Goal: Information Seeking & Learning: Learn about a topic

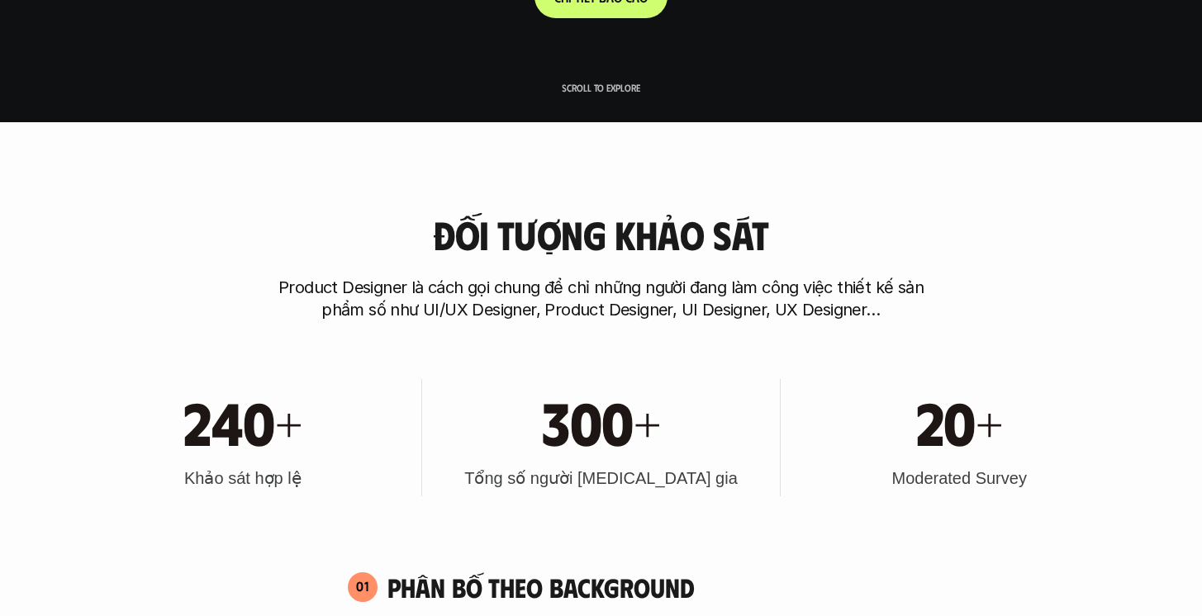
scroll to position [495, 0]
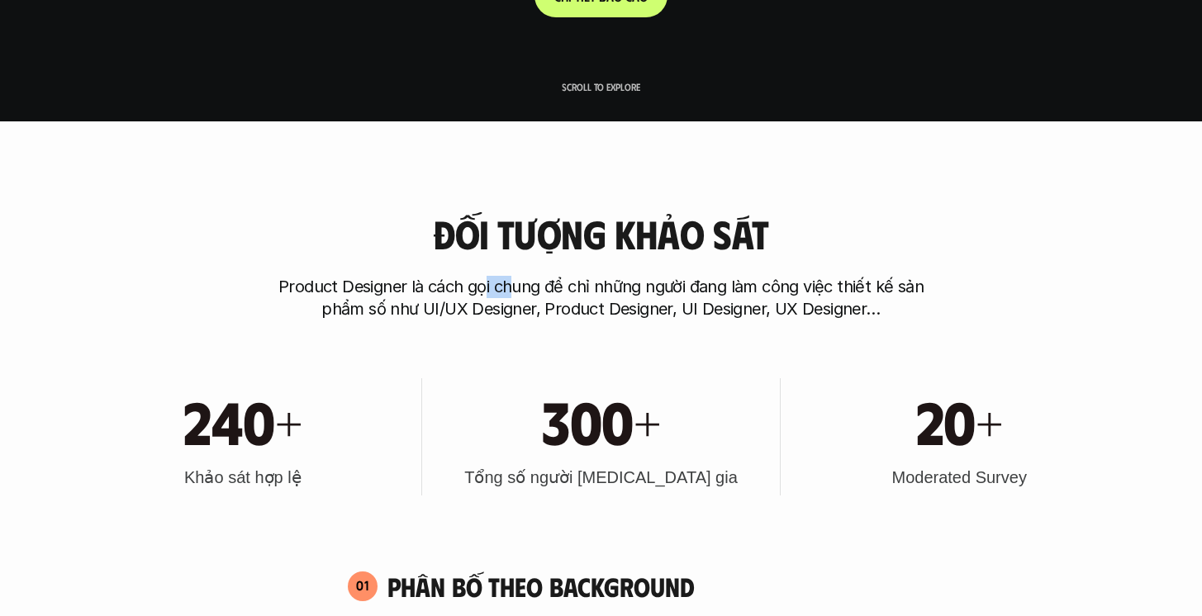
drag, startPoint x: 484, startPoint y: 283, endPoint x: 510, endPoint y: 289, distance: 26.3
click at [510, 289] on p "Product Designer là cách gọi chung để chỉ những người đang làm công việc thiết …" at bounding box center [601, 298] width 661 height 45
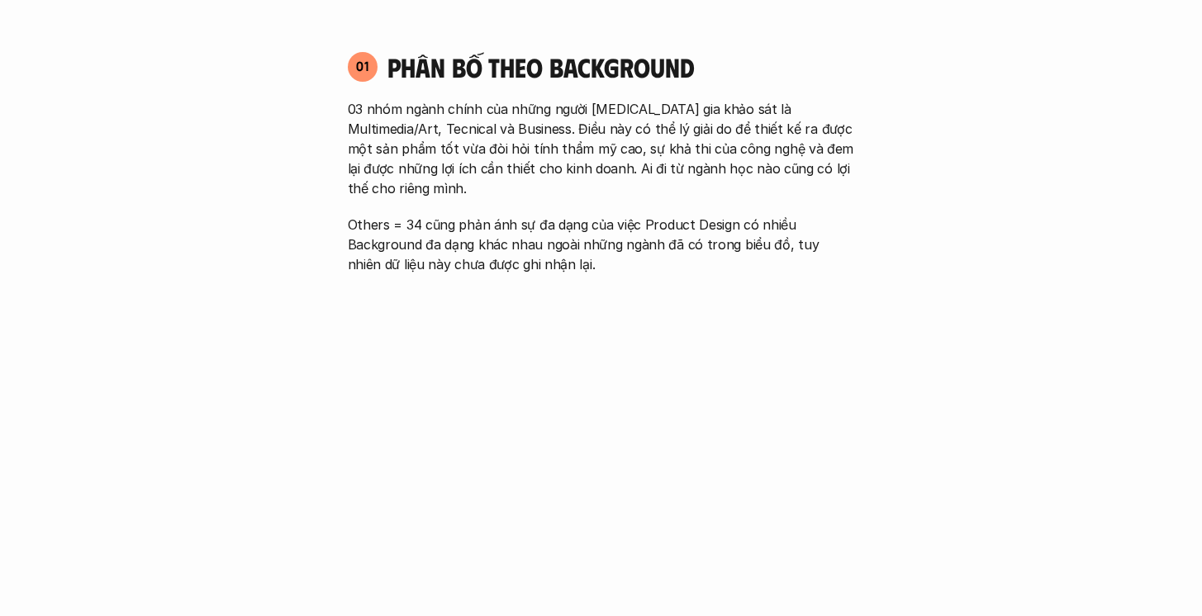
scroll to position [1018, 0]
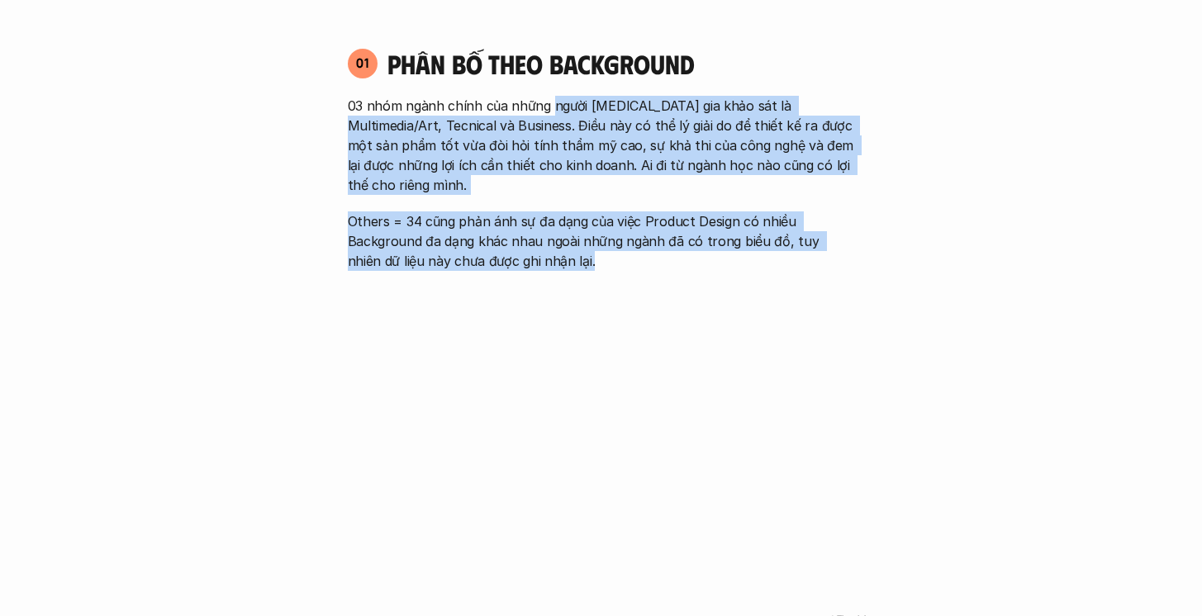
drag, startPoint x: 552, startPoint y: 110, endPoint x: 559, endPoint y: 241, distance: 131.6
click at [559, 241] on div "03 nhóm ngành chính của những người [MEDICAL_DATA] gia khảo sát là Multimedia/A…" at bounding box center [601, 183] width 507 height 175
click at [559, 241] on p "Others = 34 cũng phản ánh sự đa dạng của việc Product Design có nhiều Backgroun…" at bounding box center [601, 241] width 507 height 59
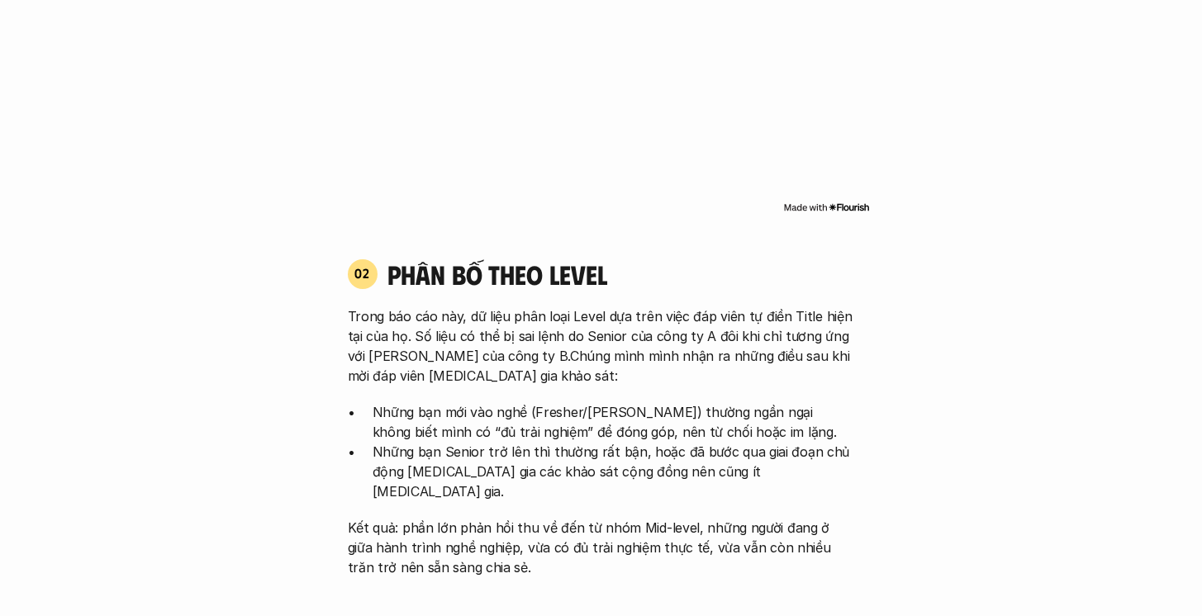
scroll to position [1464, 0]
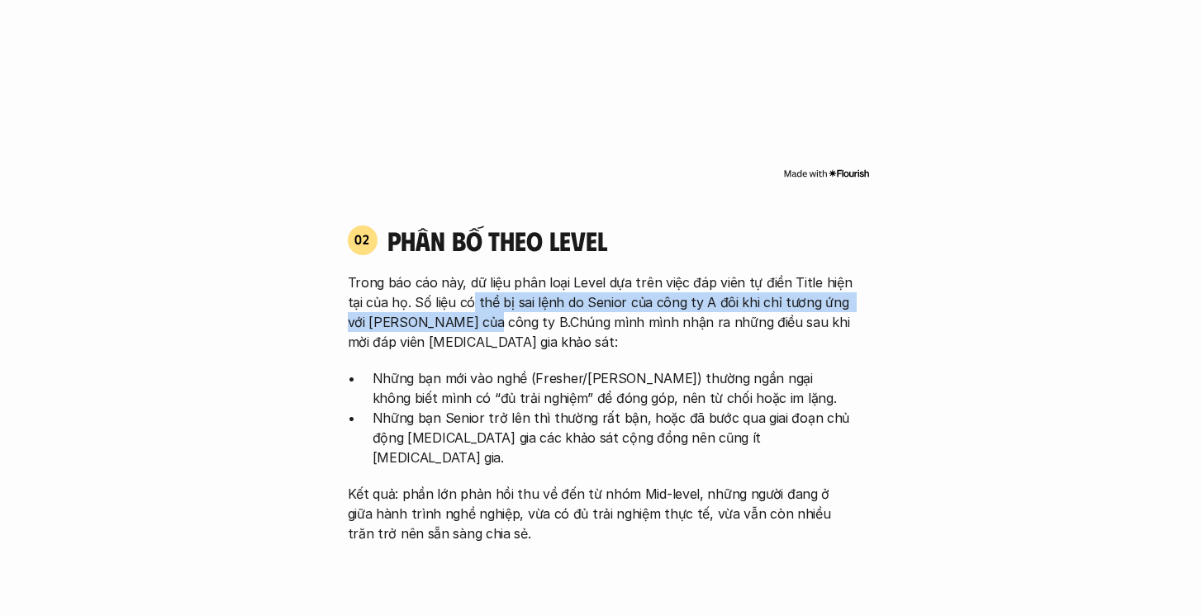
drag, startPoint x: 473, startPoint y: 283, endPoint x: 473, endPoint y: 292, distance: 9.1
click at [473, 292] on p "Trong báo cáo này, dữ liệu phân loại Level dựa trên việc đáp viên tự điền Title…" at bounding box center [601, 312] width 507 height 79
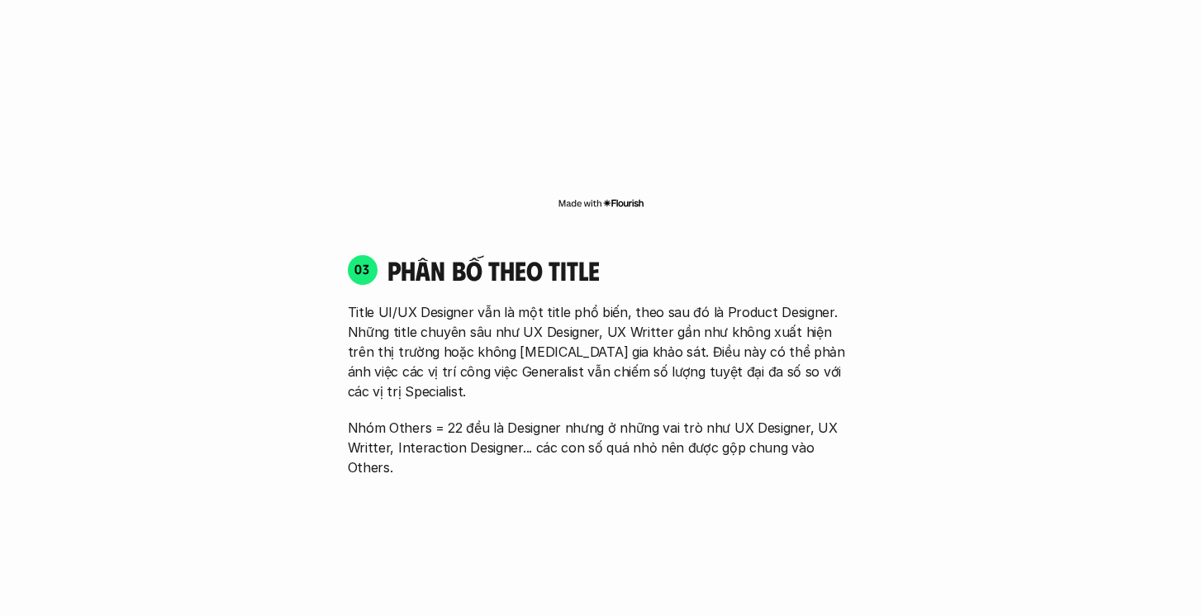
scroll to position [2179, 0]
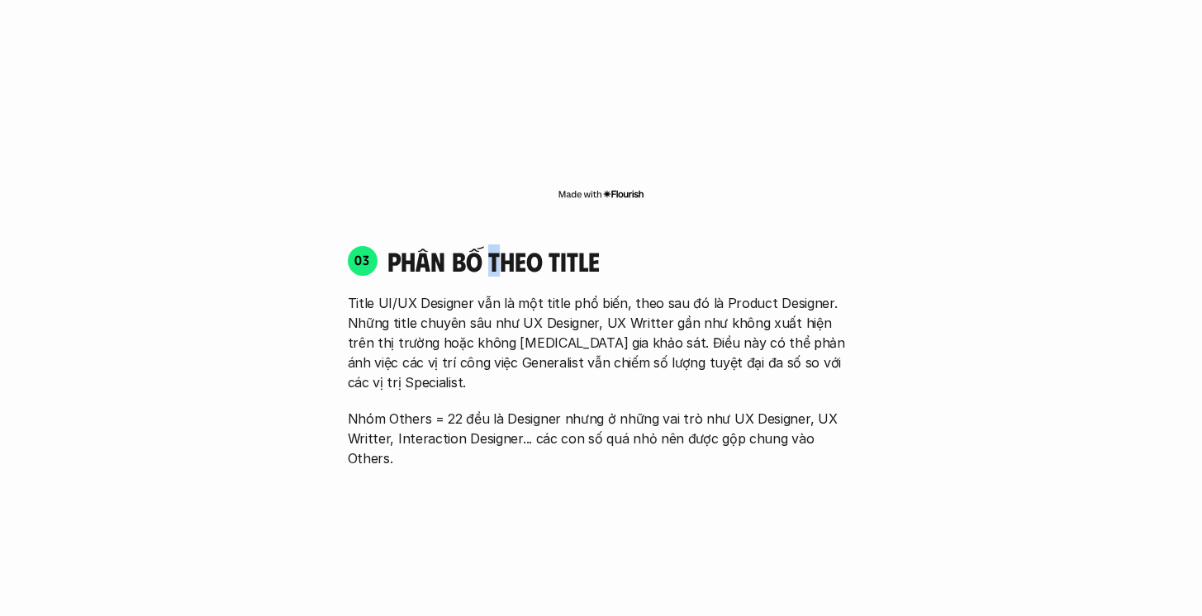
drag, startPoint x: 488, startPoint y: 221, endPoint x: 498, endPoint y: 221, distance: 9.9
click at [498, 245] on h4 "phân bố theo title" at bounding box center [622, 260] width 468 height 31
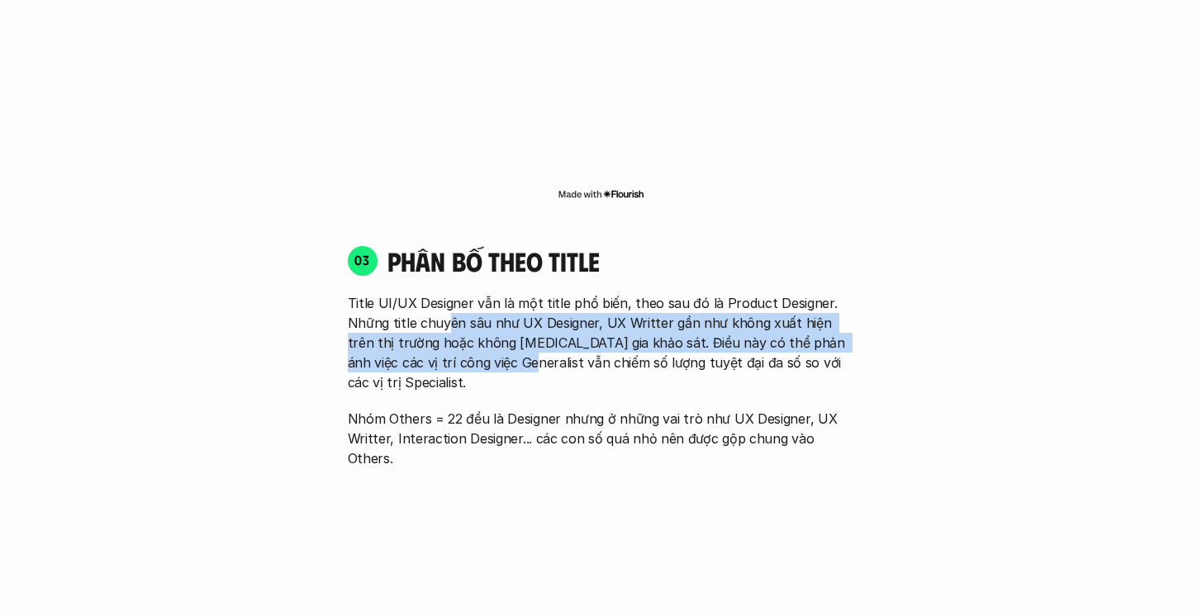
drag, startPoint x: 443, startPoint y: 278, endPoint x: 483, endPoint y: 315, distance: 55.0
click at [483, 315] on p "Title UI/UX Designer vẫn là một title phổ biến, theo sau đó là Product Designer…" at bounding box center [601, 342] width 507 height 99
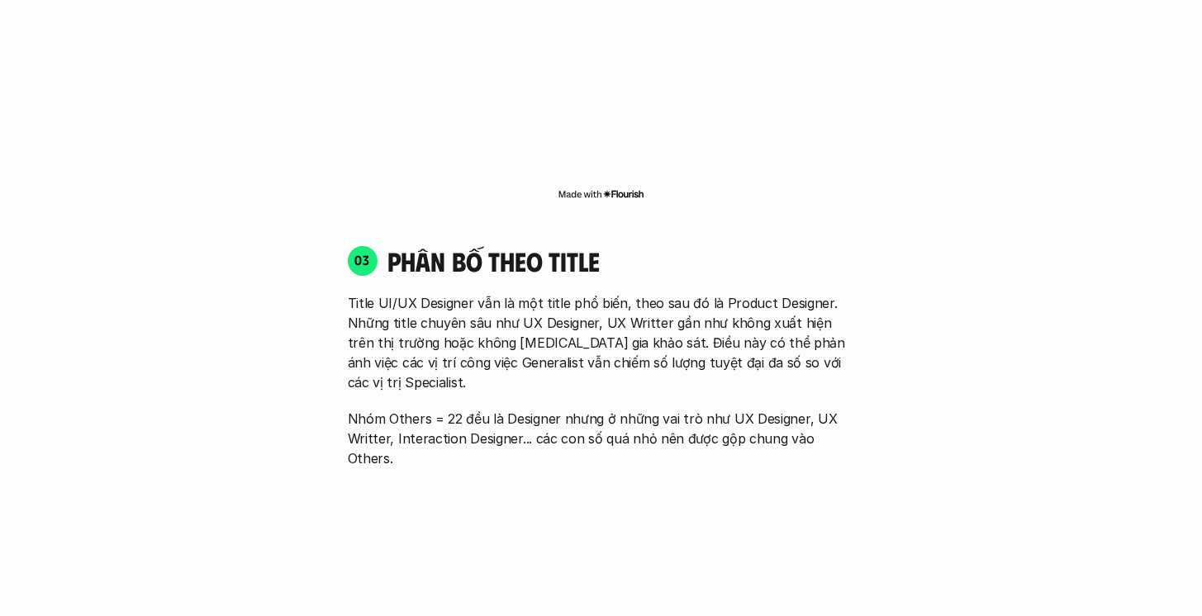
click at [483, 315] on p "Title UI/UX Designer vẫn là một title phổ biến, theo sau đó là Product Designer…" at bounding box center [601, 342] width 507 height 99
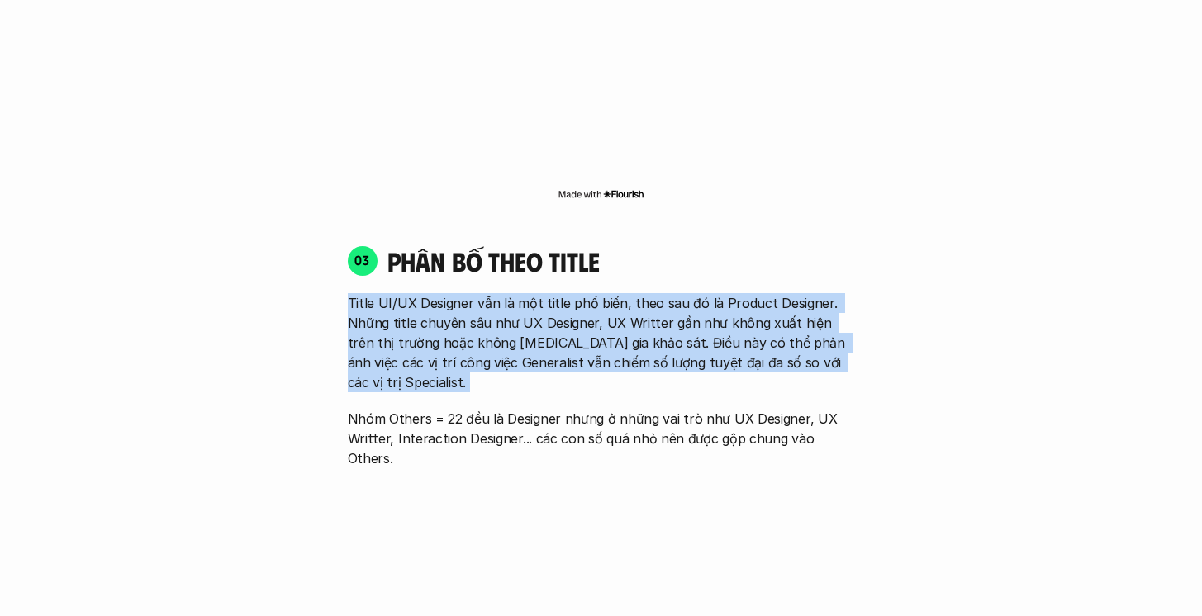
click at [483, 315] on p "Title UI/UX Designer vẫn là một title phổ biến, theo sau đó là Product Designer…" at bounding box center [601, 342] width 507 height 99
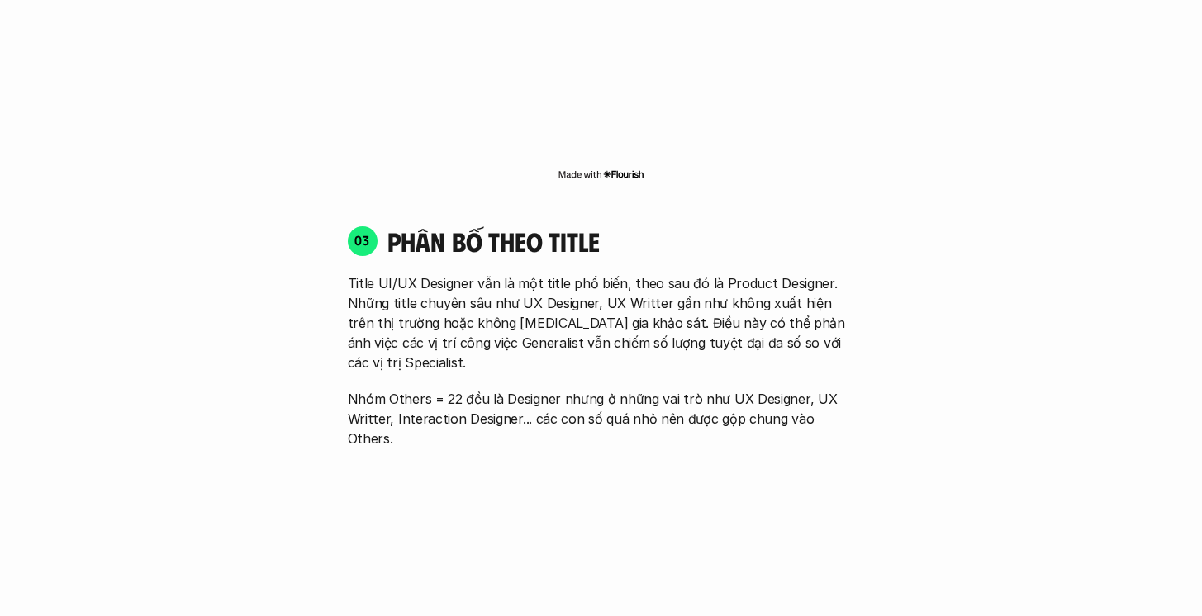
scroll to position [2219, 0]
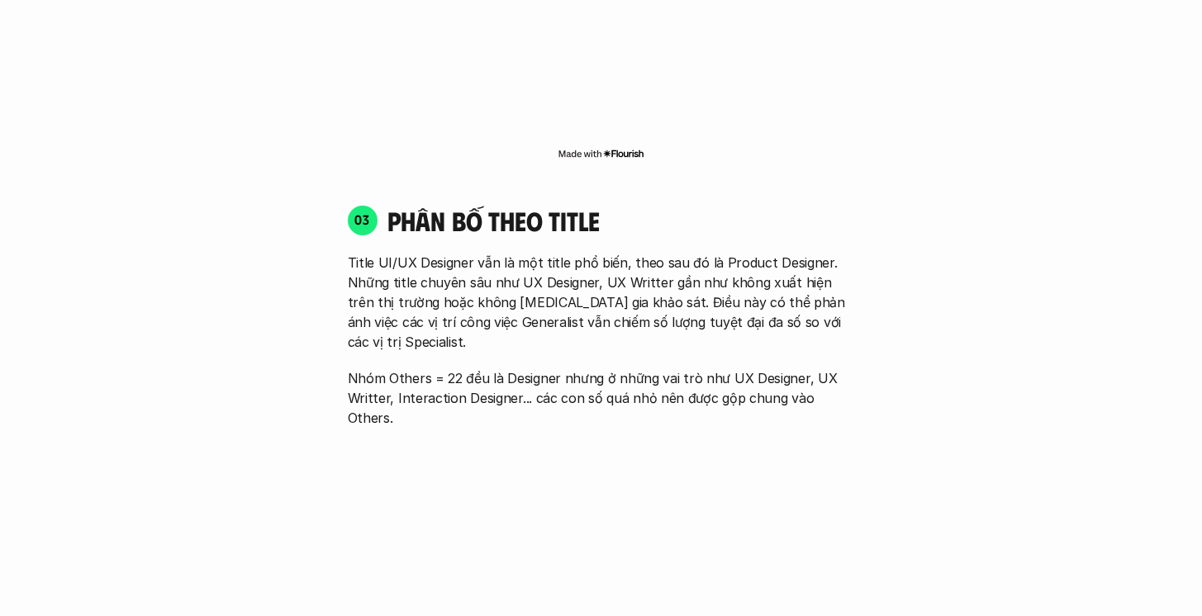
click at [483, 369] on p "Nhóm Others = 22 đều là Designer nhưng ở những vai trò như UX Designer, UX Writ…" at bounding box center [601, 398] width 507 height 59
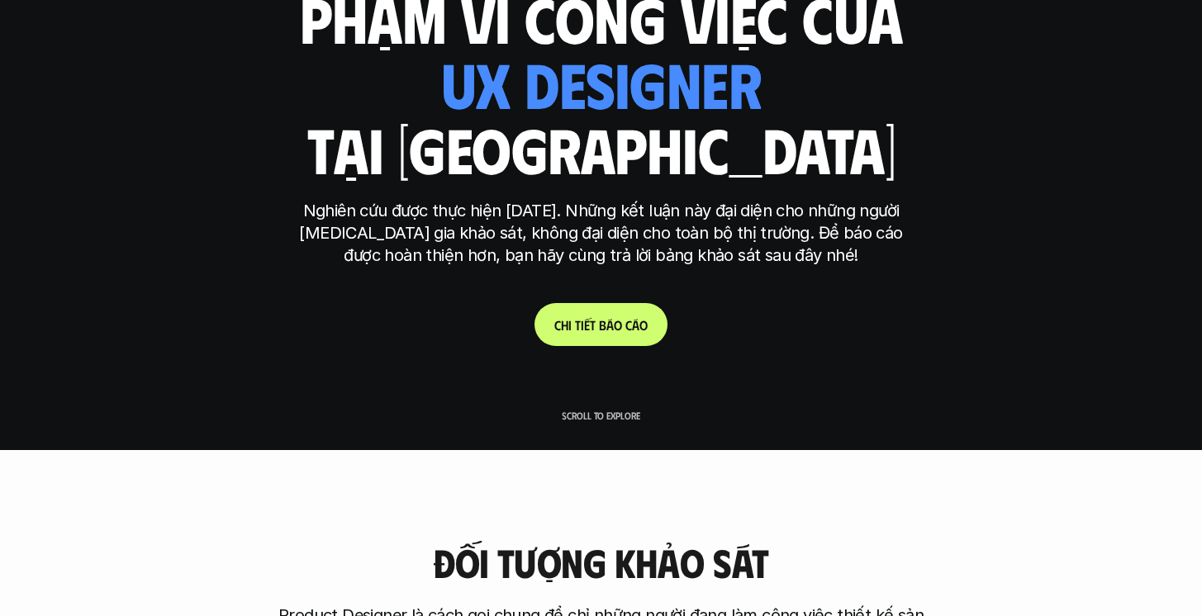
scroll to position [177, 0]
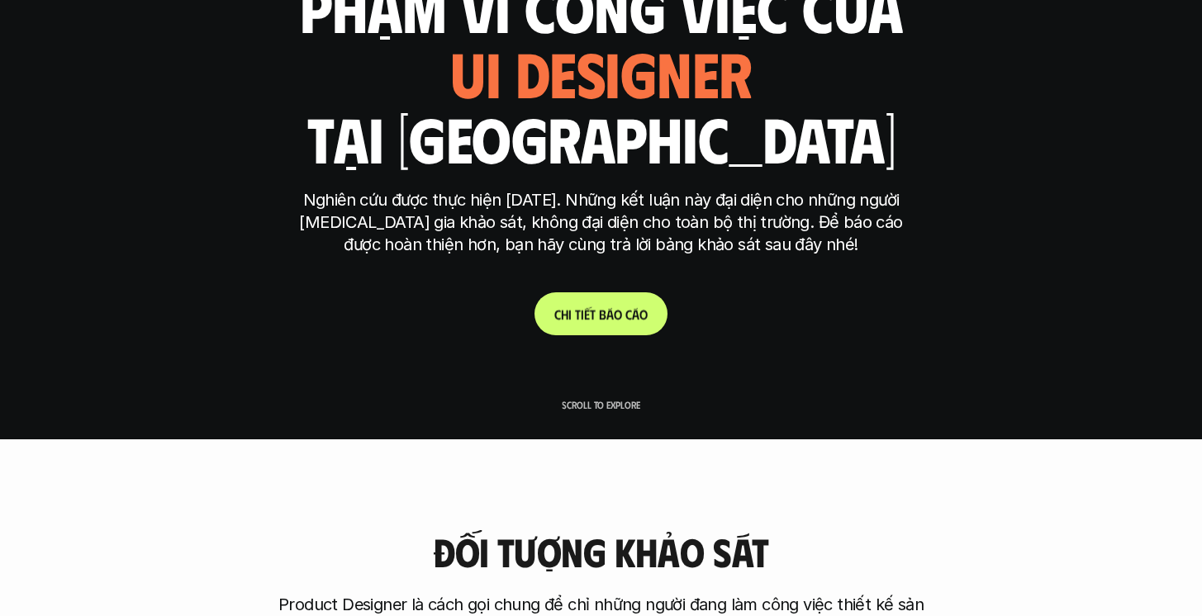
click at [575, 313] on p "C h i t i ế t b á o c á o" at bounding box center [600, 315] width 93 height 16
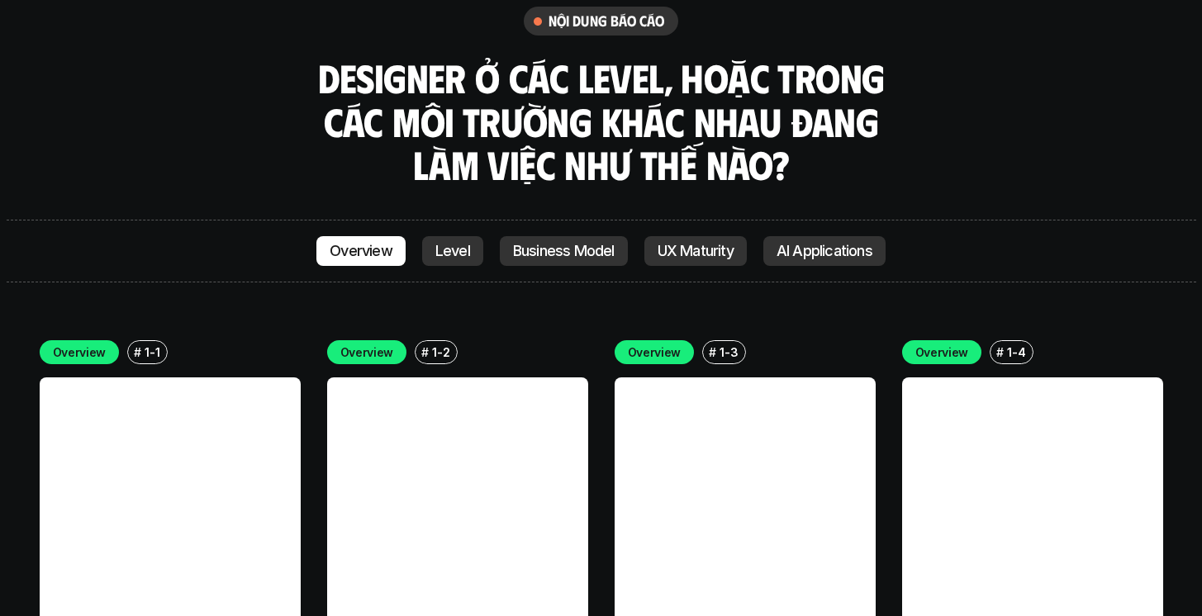
scroll to position [4656, 0]
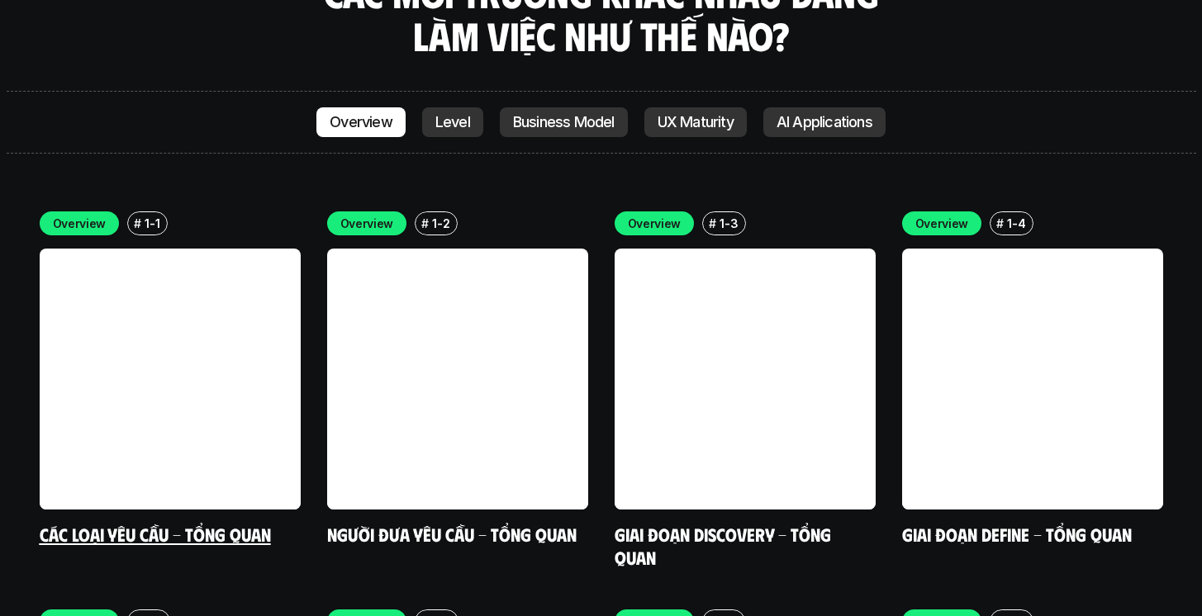
click at [106, 249] on link at bounding box center [170, 379] width 261 height 261
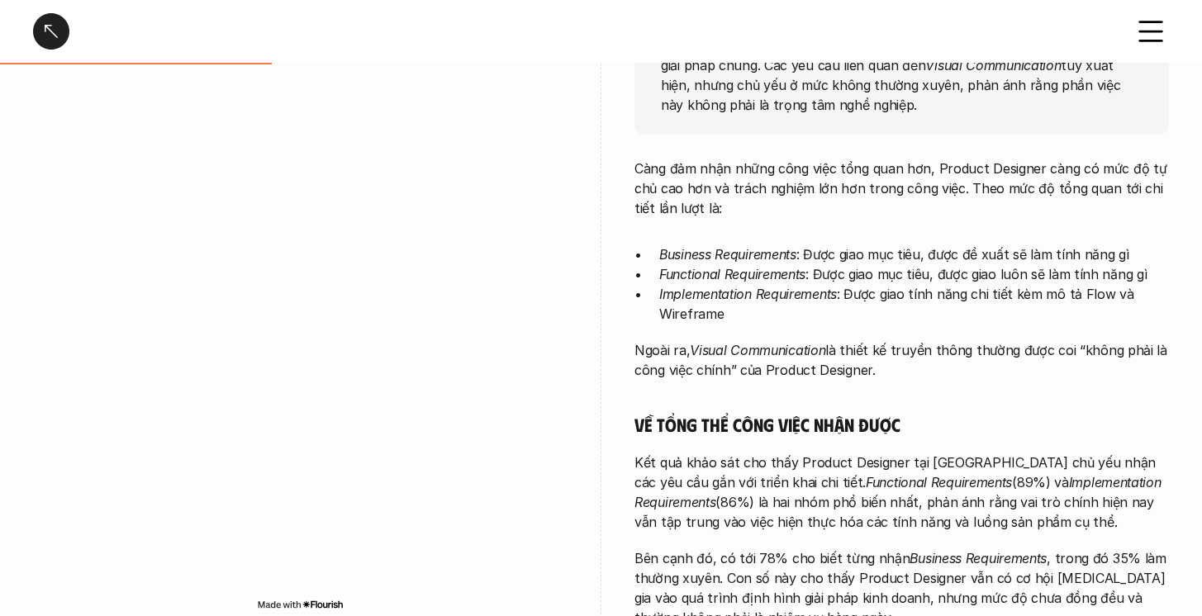
scroll to position [440, 0]
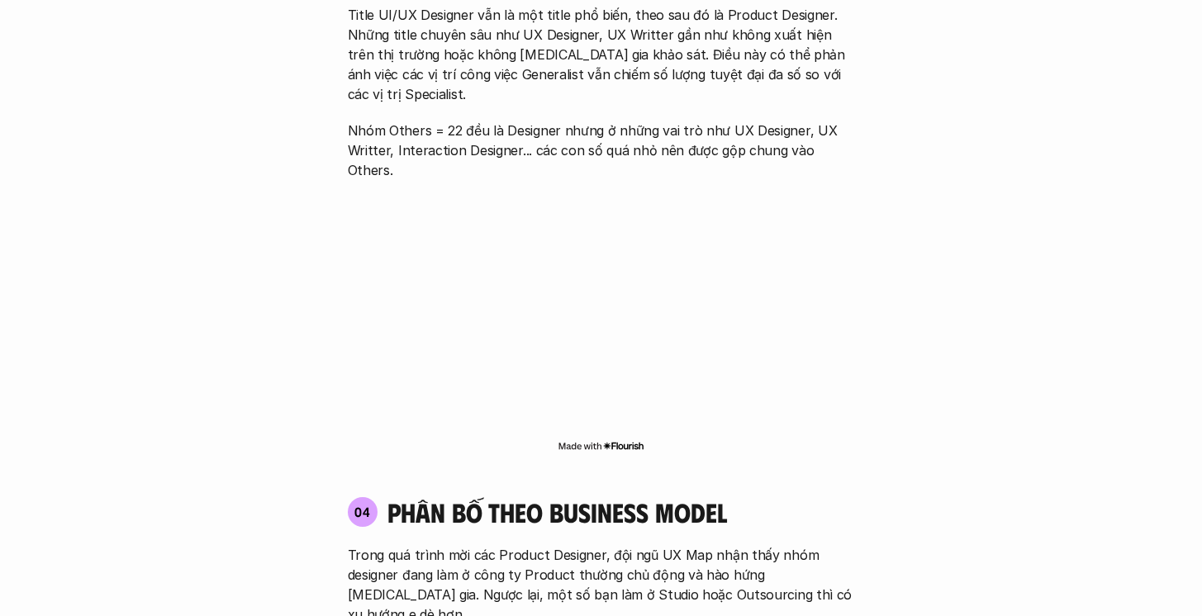
scroll to position [2228, 0]
